Goal: Information Seeking & Learning: Check status

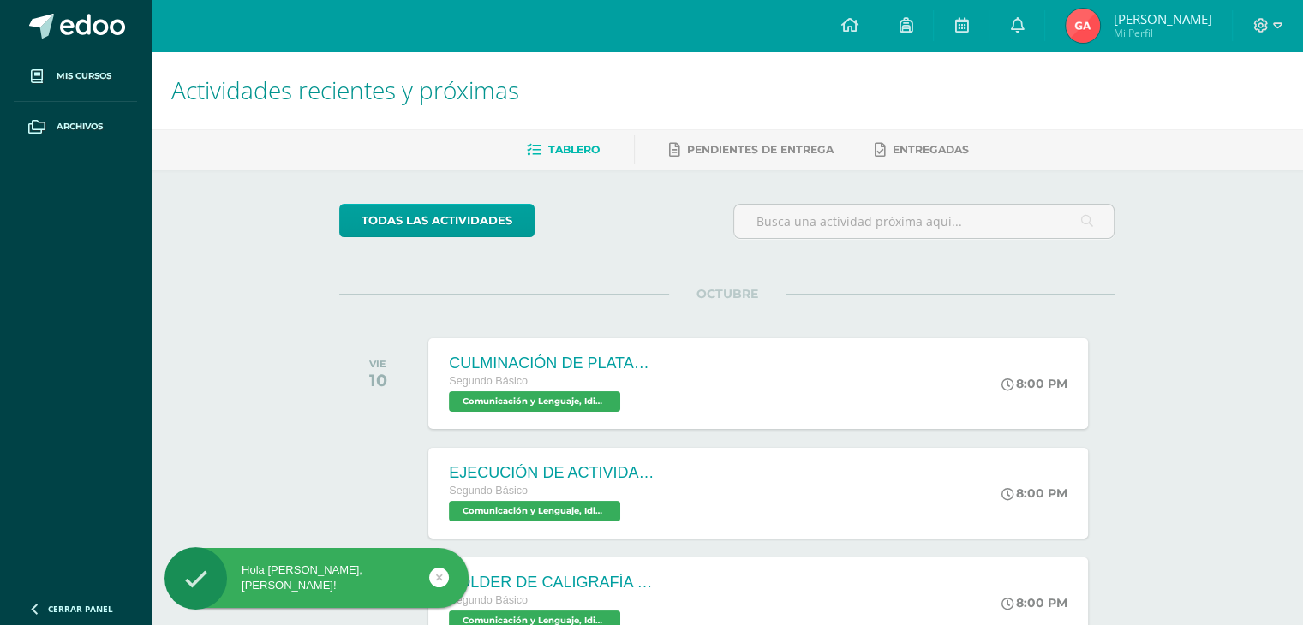
click at [1134, 32] on span "Mi Perfil" at bounding box center [1162, 33] width 99 height 15
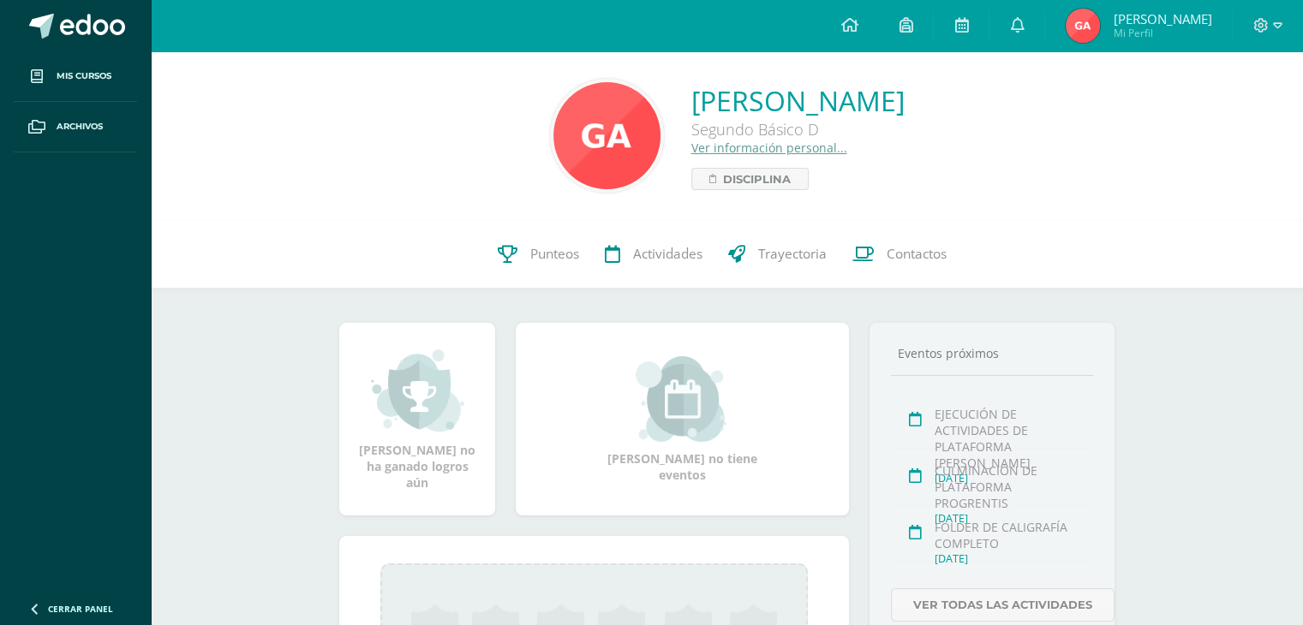
click at [1122, 19] on span "[PERSON_NAME] Mi Perfil" at bounding box center [1138, 26] width 153 height 34
click at [538, 275] on link "Punteos" at bounding box center [538, 254] width 107 height 69
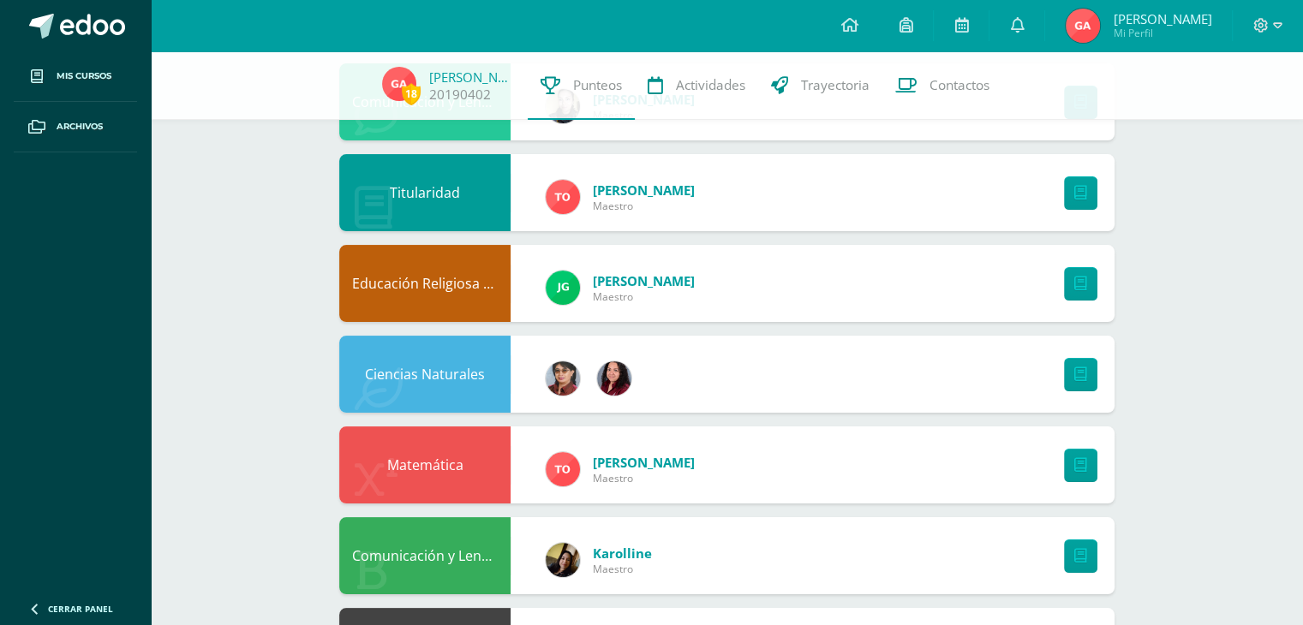
scroll to position [240, 0]
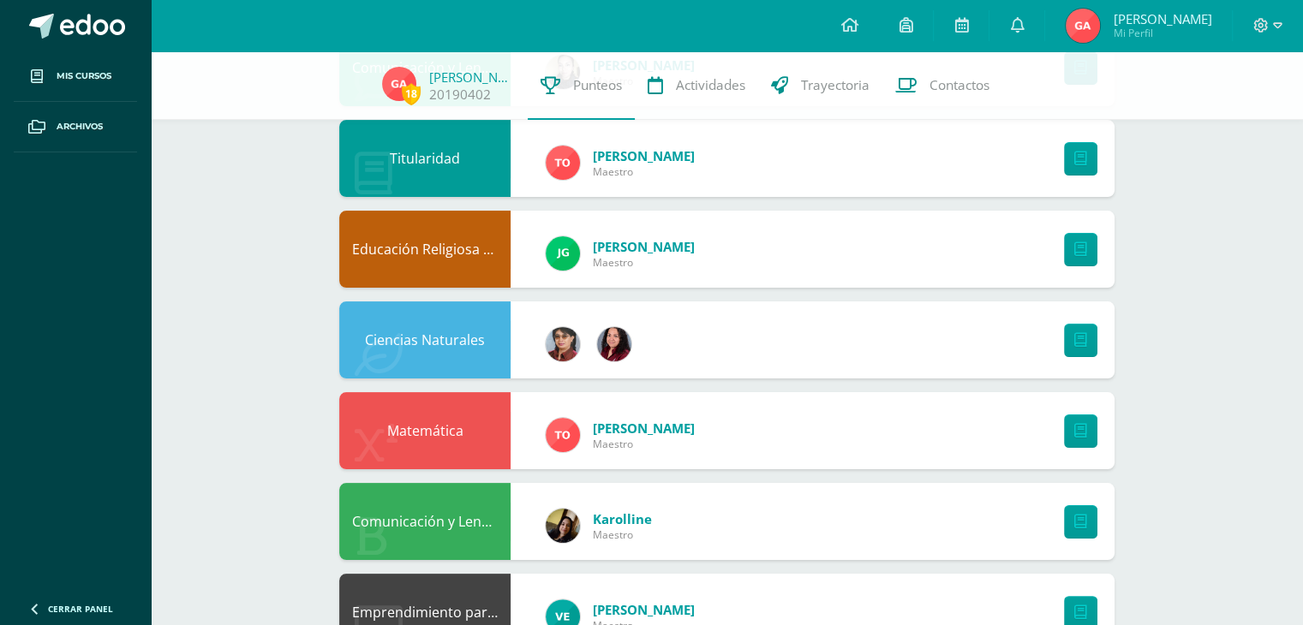
click at [1289, 215] on div "18 Gustavo Azurdia 20190402 Punteos Actividades Trayectoria Contactos Pendiente…" at bounding box center [727, 611] width 1152 height 1601
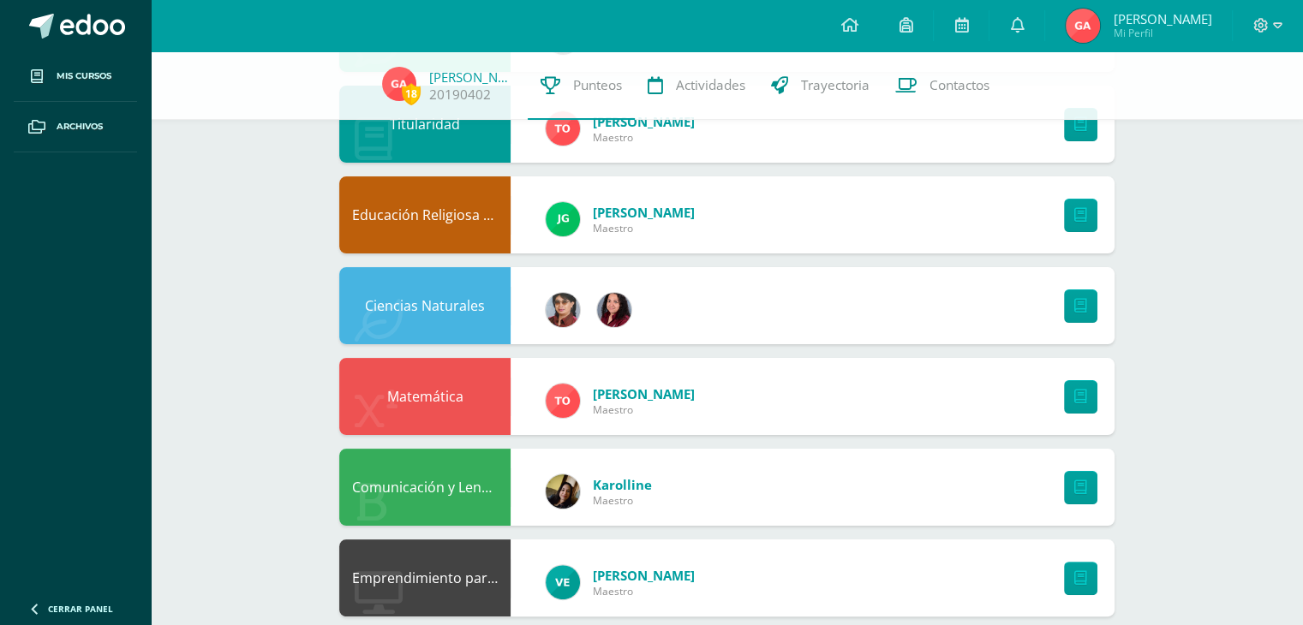
scroll to position [308, 0]
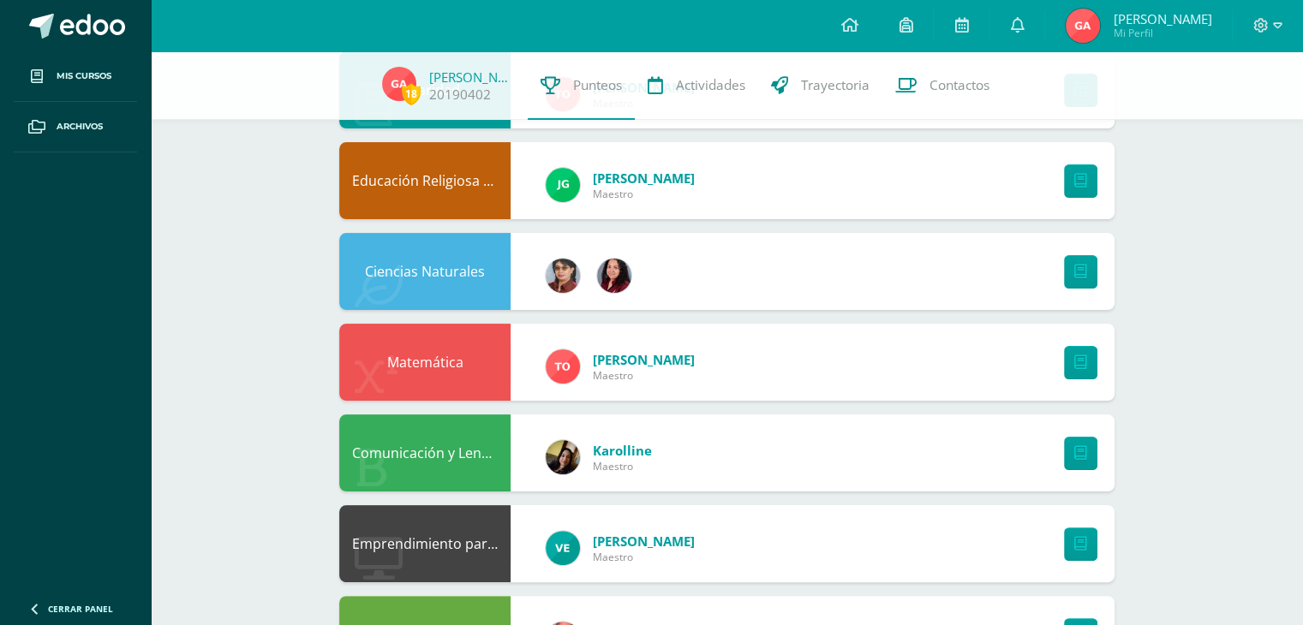
click at [690, 156] on div "Julio González Maestro" at bounding box center [620, 185] width 183 height 77
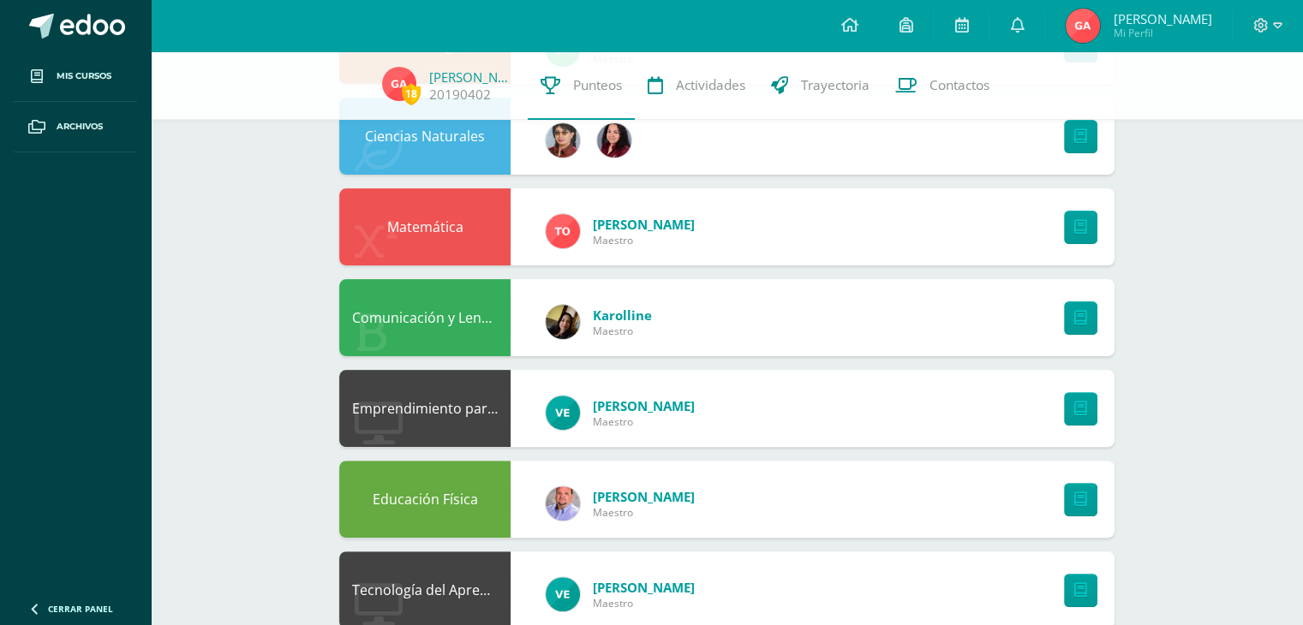
scroll to position [446, 0]
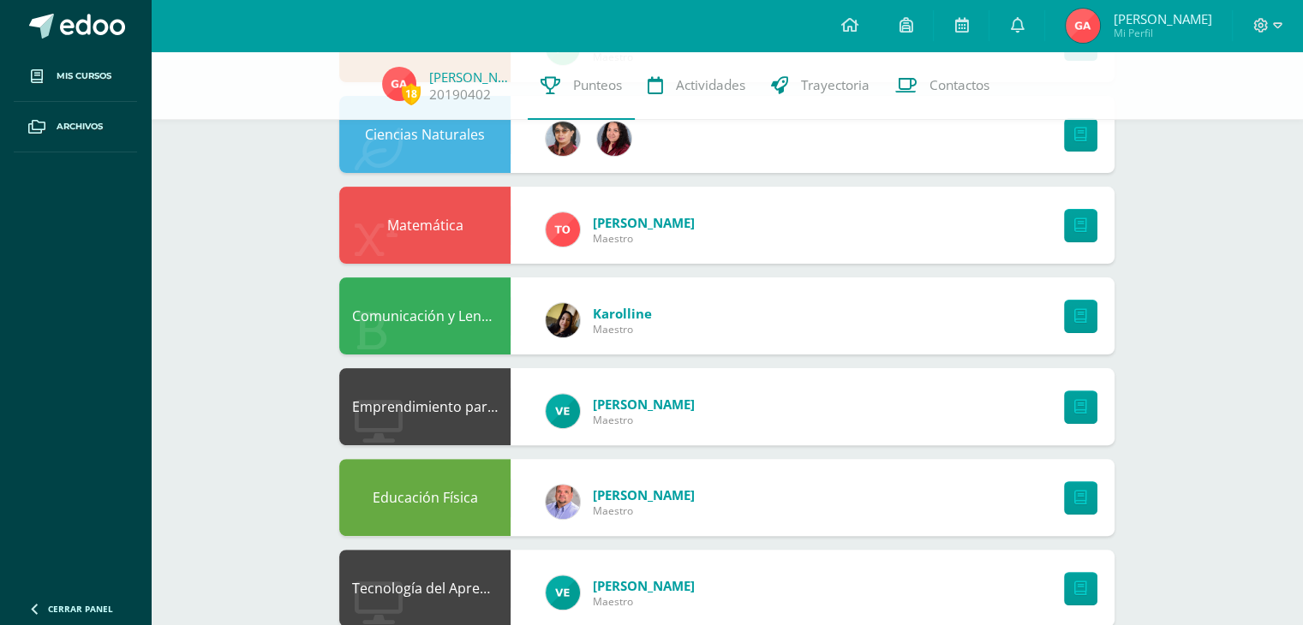
click at [901, 268] on div "Comunicación y Lenguaje, Idioma Extranjero Inglés Edilsa Luna Maestro Titularid…" at bounding box center [726, 497] width 775 height 1349
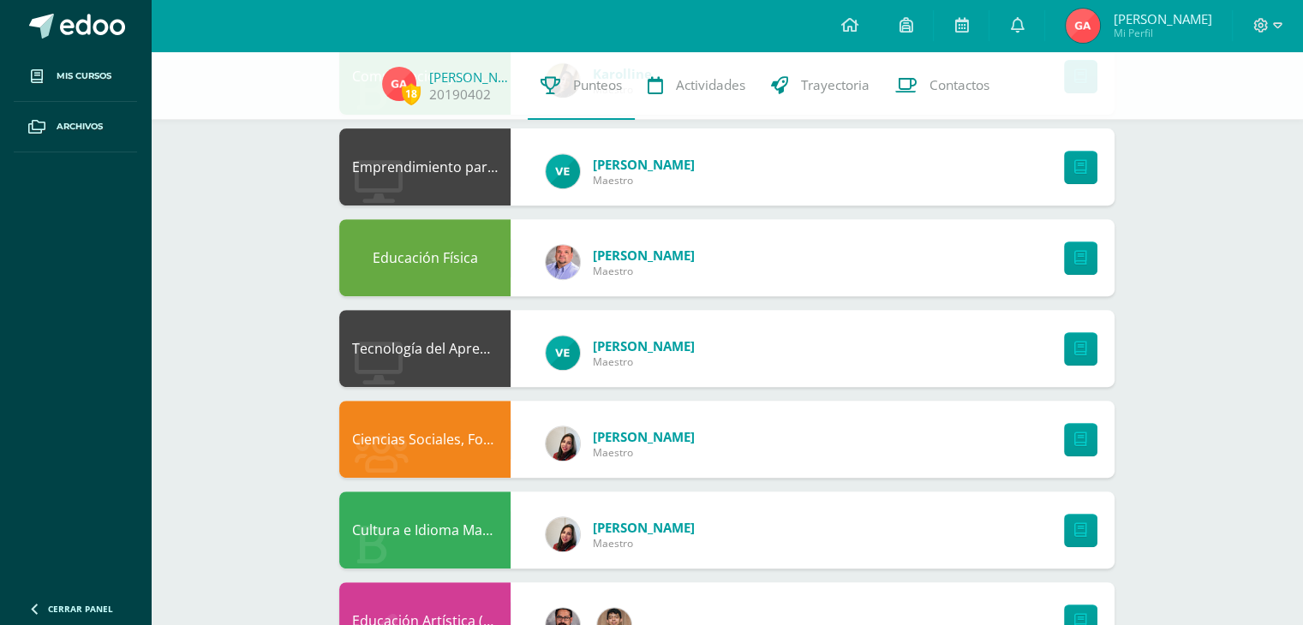
scroll to position [720, 0]
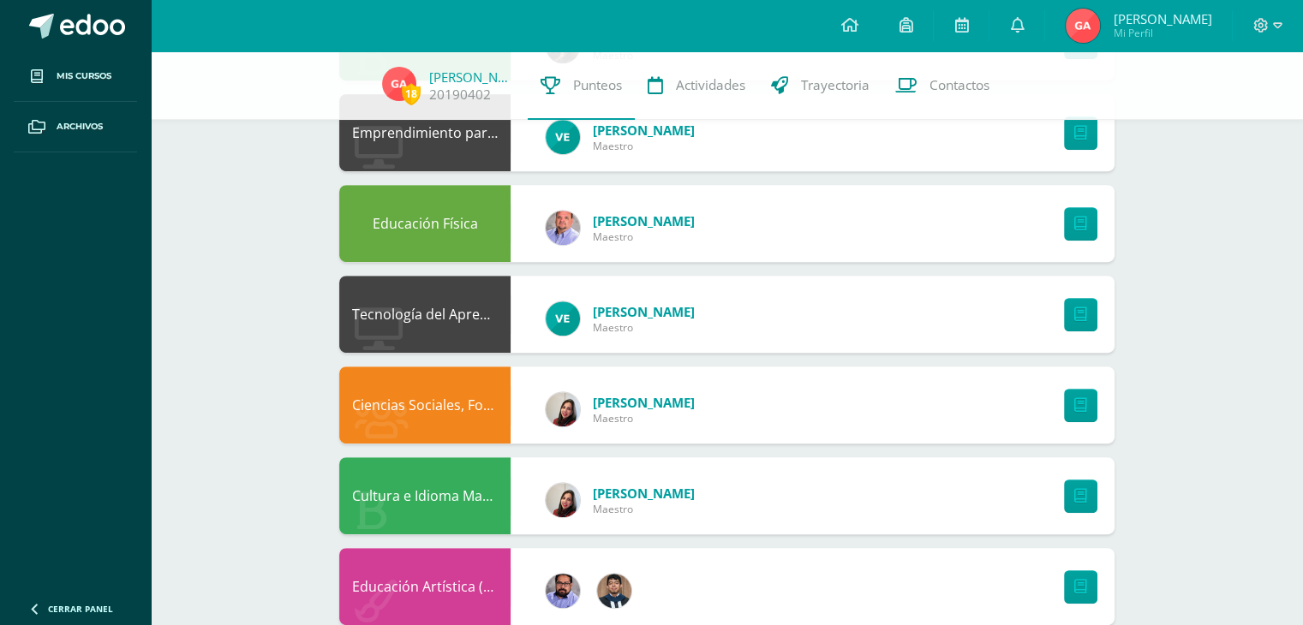
click at [1214, 330] on div "18 Gustavo Azurdia 20190402 Punteos Actividades Trayectoria Contactos Pendiente…" at bounding box center [727, 132] width 1152 height 1601
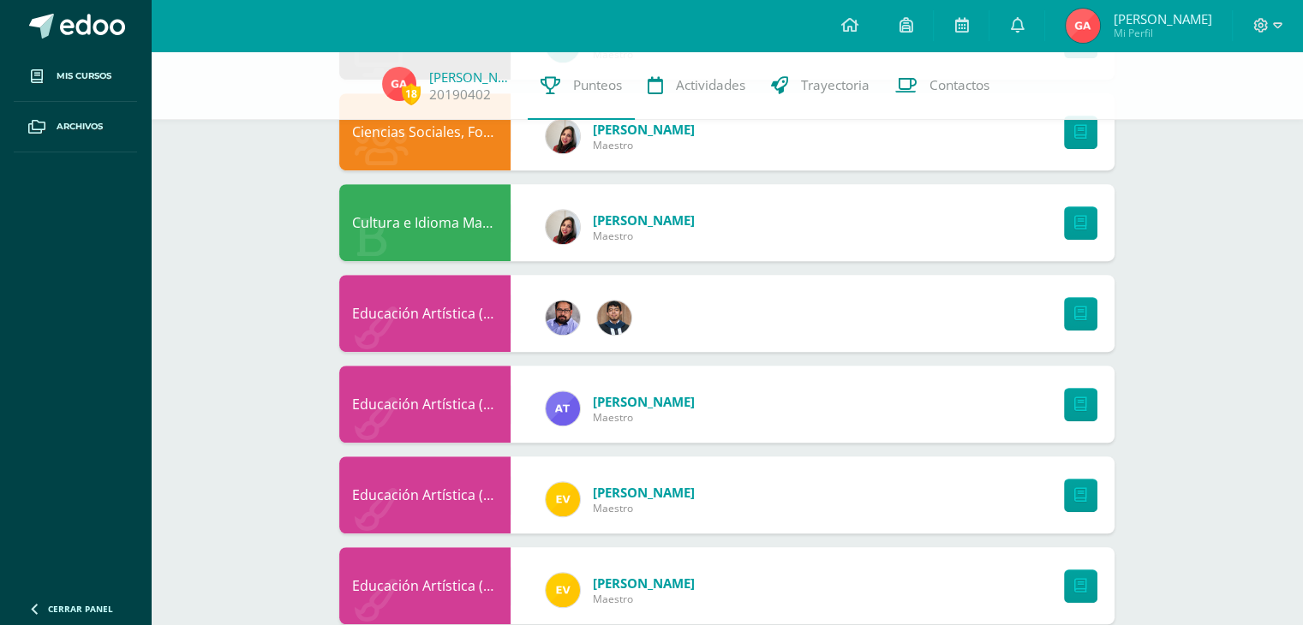
scroll to position [1026, 0]
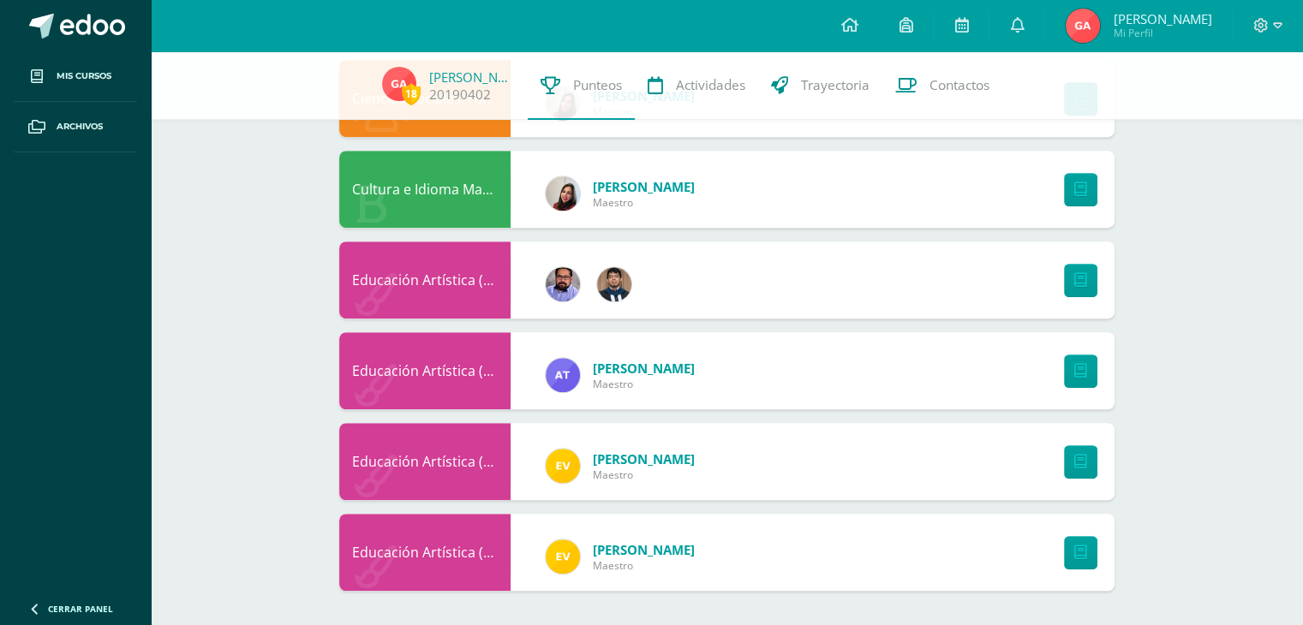
click at [450, 284] on div "Educación Artística (Educación Musical)" at bounding box center [424, 280] width 171 height 77
click at [428, 275] on div "Educación Artística (Educación Musical)" at bounding box center [424, 280] width 171 height 77
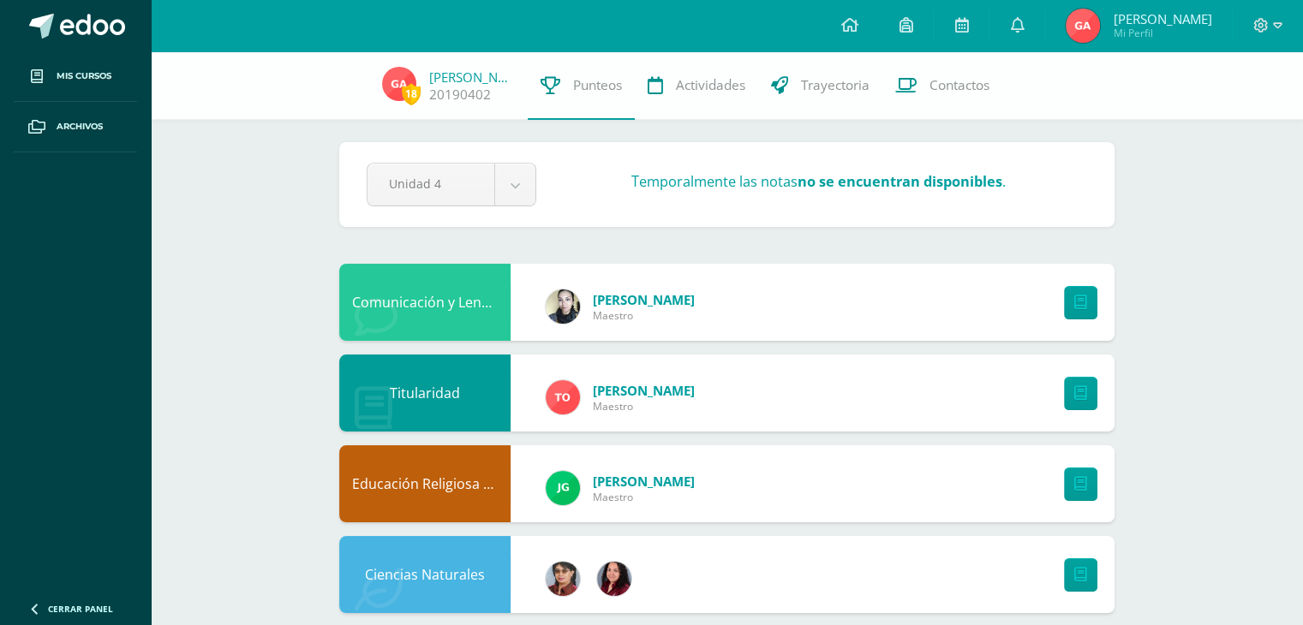
scroll to position [0, 0]
